Goal: Task Accomplishment & Management: Manage account settings

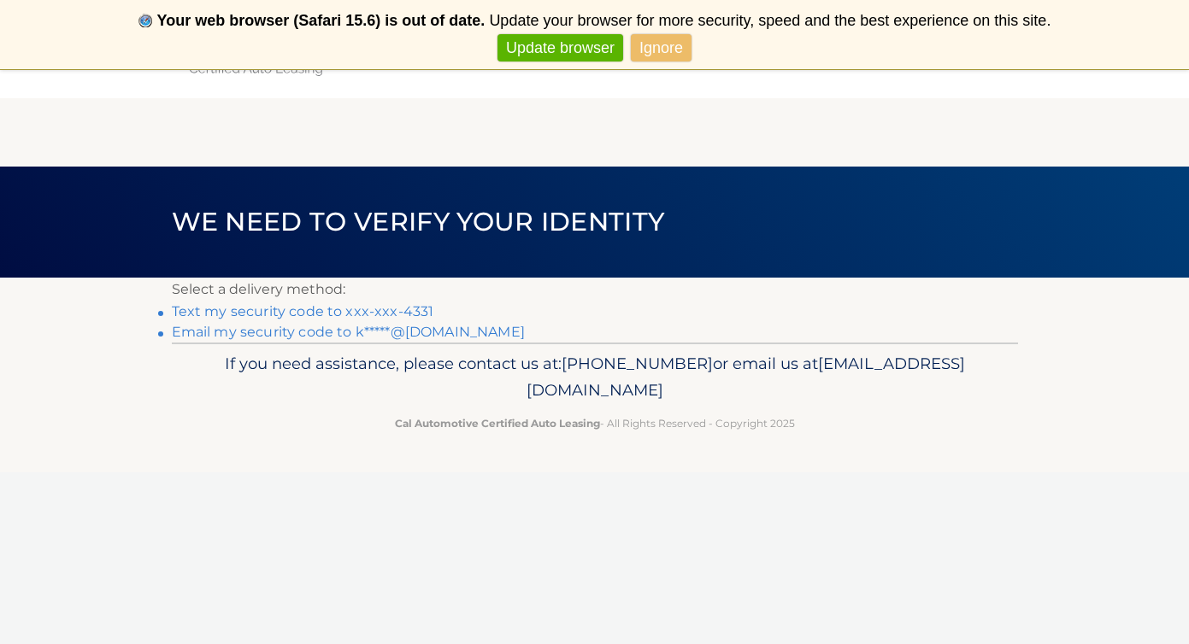
click at [409, 309] on link "Text my security code to xxx-xxx-4331" at bounding box center [303, 311] width 262 height 16
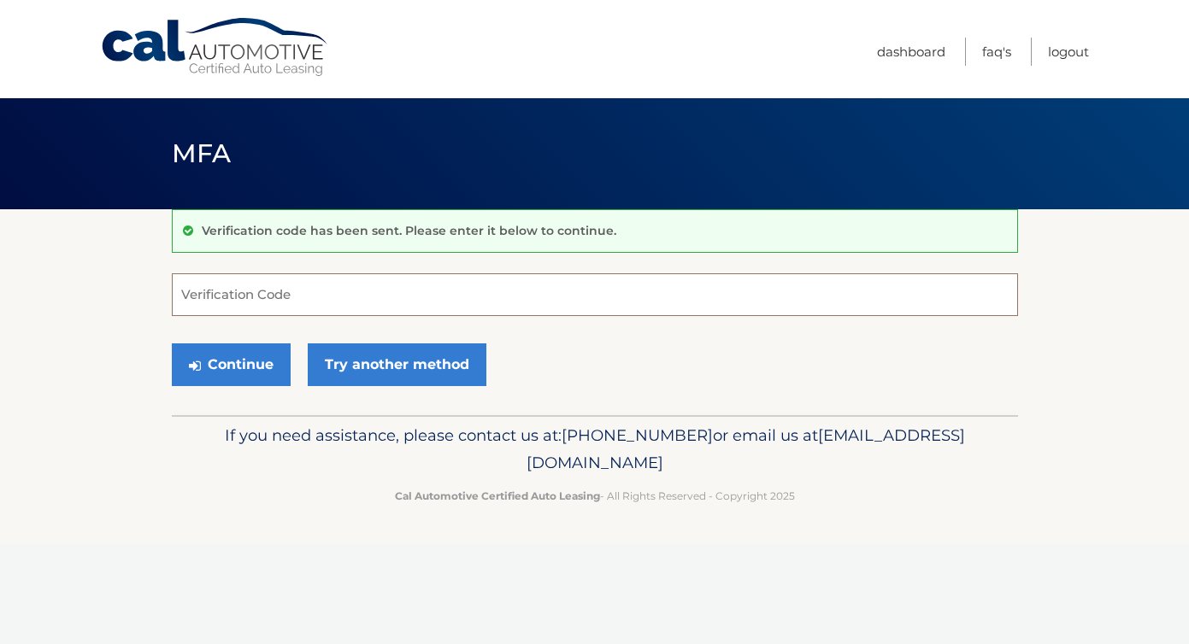
click at [308, 291] on input "Verification Code" at bounding box center [595, 294] width 846 height 43
type input "604550"
click at [224, 378] on button "Continue" at bounding box center [231, 365] width 119 height 43
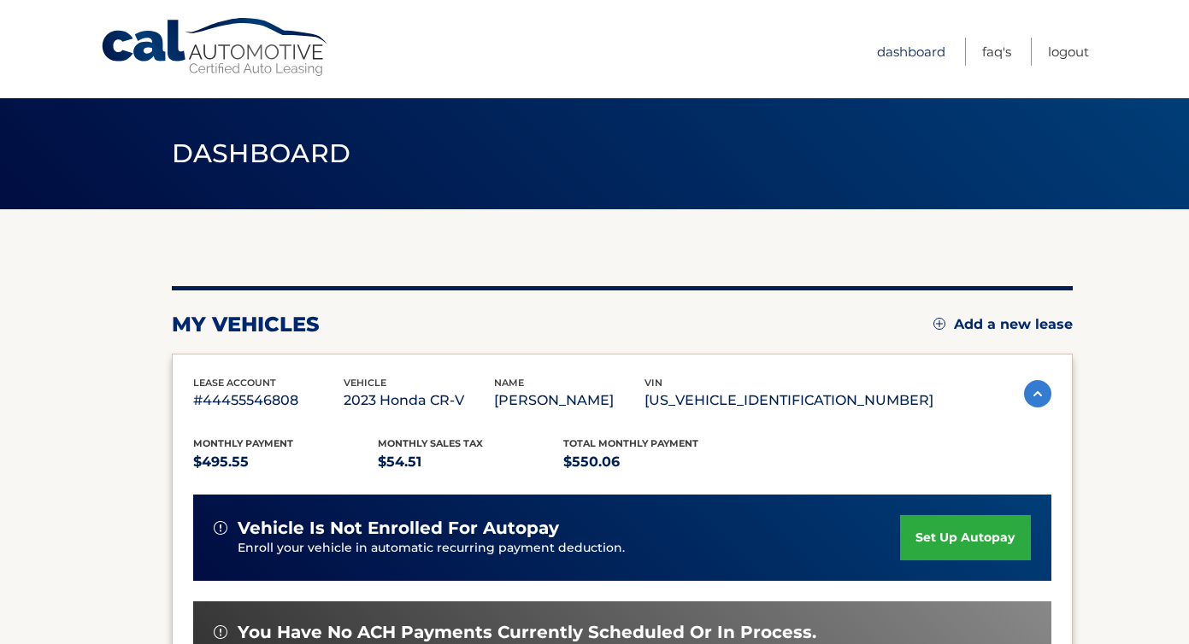
click at [878, 55] on link "Dashboard" at bounding box center [911, 52] width 68 height 28
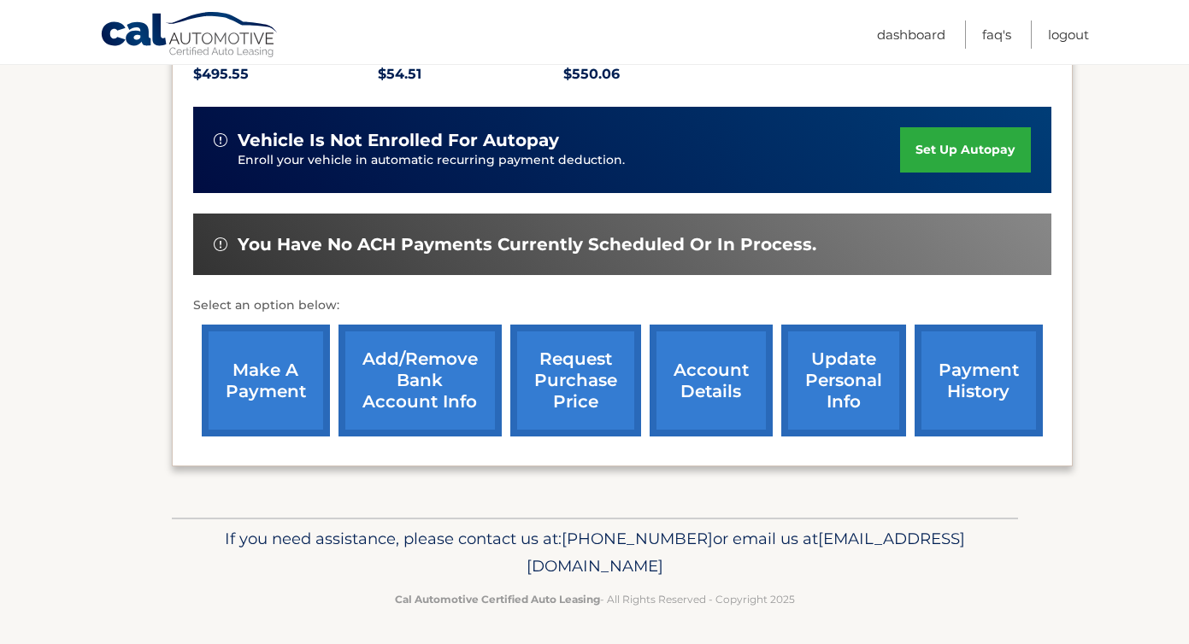
scroll to position [387, 0]
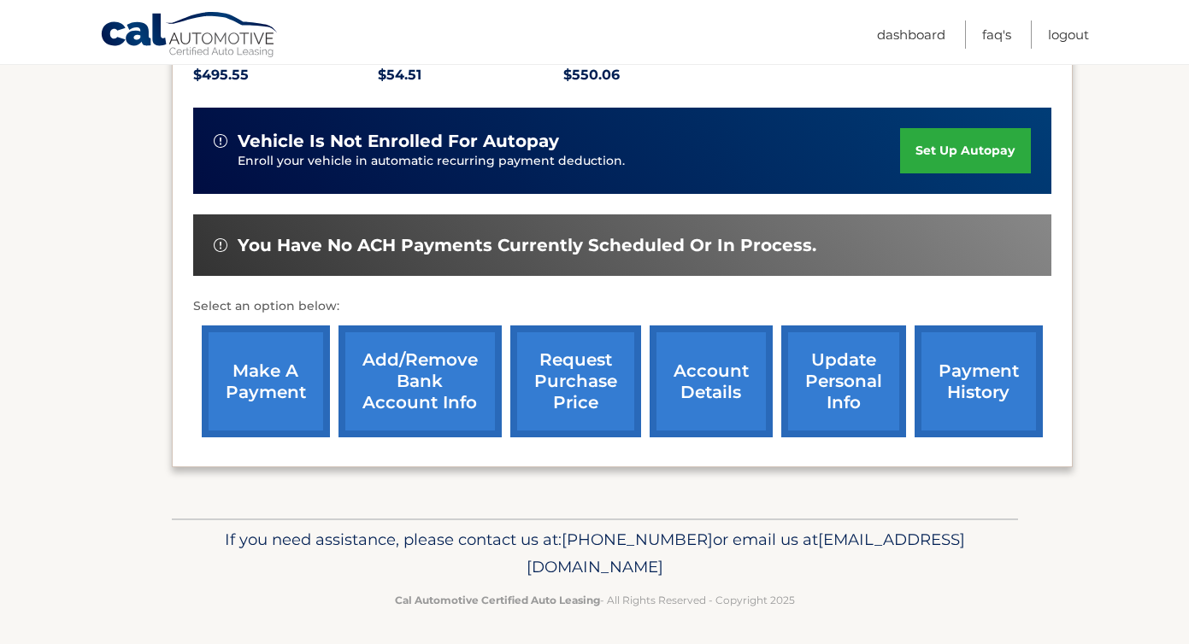
click at [840, 383] on link "update personal info" at bounding box center [843, 382] width 125 height 112
